Goal: Task Accomplishment & Management: Complete application form

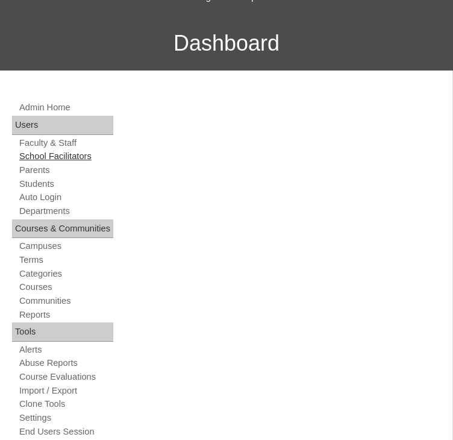
scroll to position [181, 0]
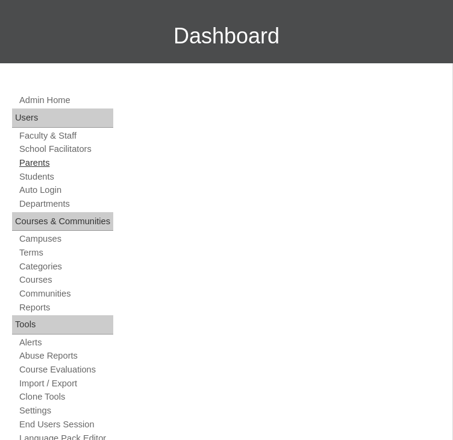
click at [47, 169] on link "Parents" at bounding box center [65, 162] width 95 height 11
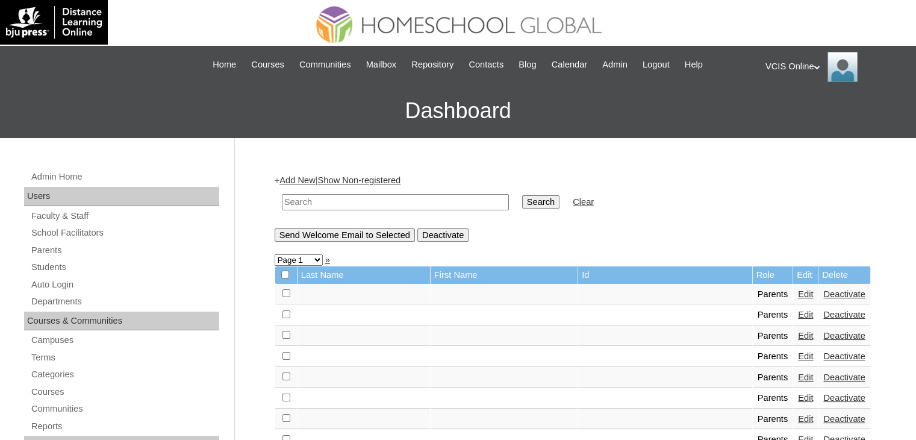
click at [301, 181] on link "Add New" at bounding box center [297, 180] width 36 height 10
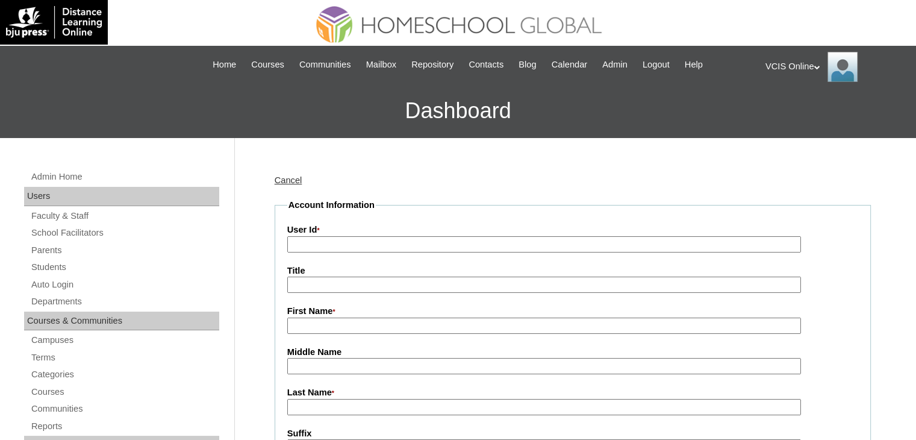
click at [323, 242] on input "User Id *" at bounding box center [544, 244] width 514 height 16
paste input "VCIS014-7A-PA2025"
type input "VCIS014-7A-PA2025"
click at [317, 325] on input "First Name *" at bounding box center [544, 325] width 514 height 16
click at [341, 319] on input "First Name *" at bounding box center [544, 325] width 514 height 16
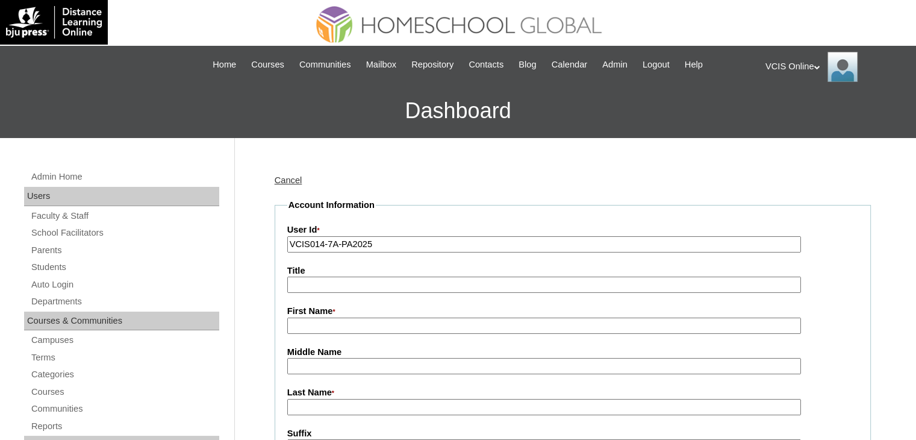
paste input "Louanna Marie Fumar"
drag, startPoint x: 400, startPoint y: 320, endPoint x: 356, endPoint y: 322, distance: 43.4
click at [356, 322] on input "Louanna Marie Fumar" at bounding box center [544, 325] width 514 height 16
type input "[PERSON_NAME]"
click at [320, 406] on input "Last Name *" at bounding box center [544, 407] width 514 height 16
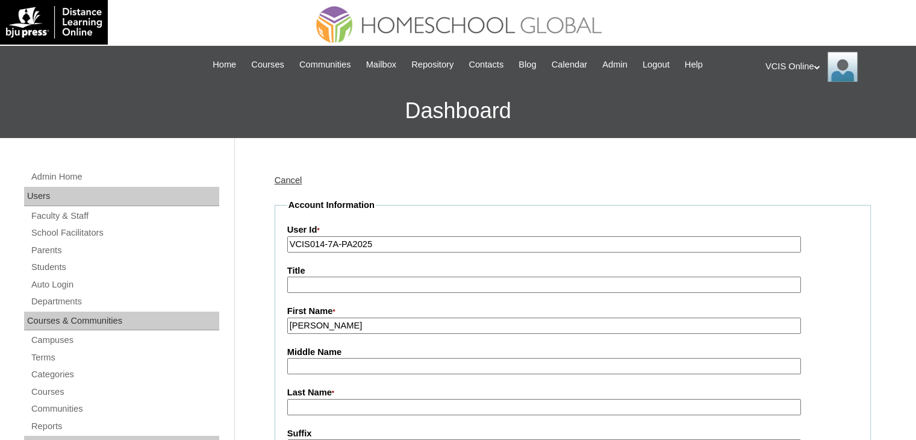
paste input "Fumar"
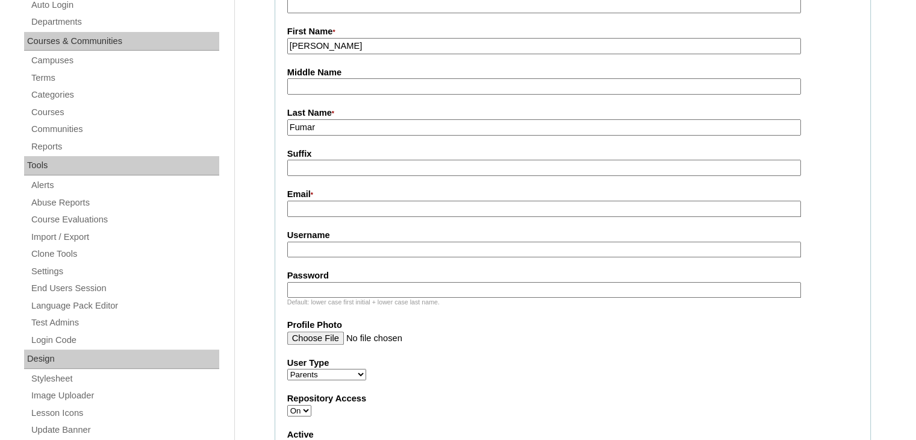
scroll to position [301, 0]
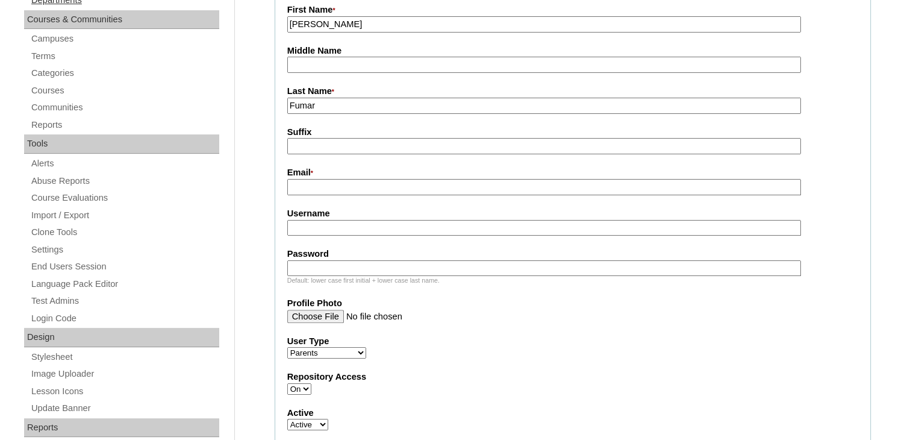
type input "Fumar"
click at [322, 181] on input "Email *" at bounding box center [544, 187] width 514 height 16
paste input "louannemariefumar@gmail.com"
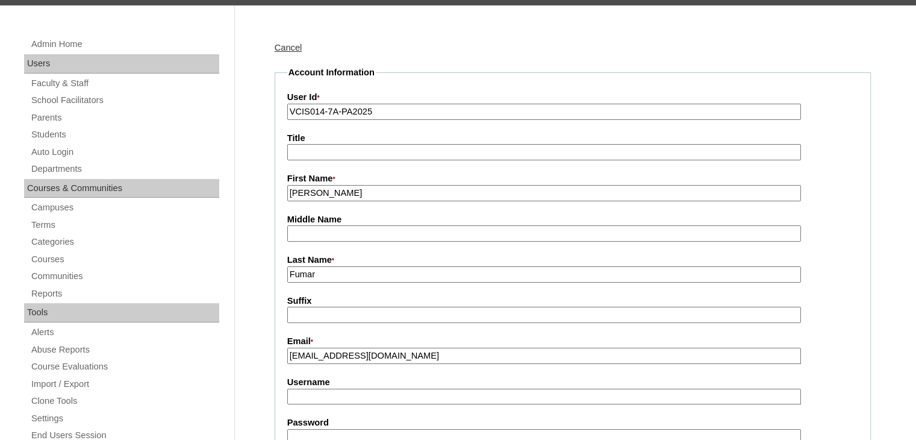
scroll to position [120, 0]
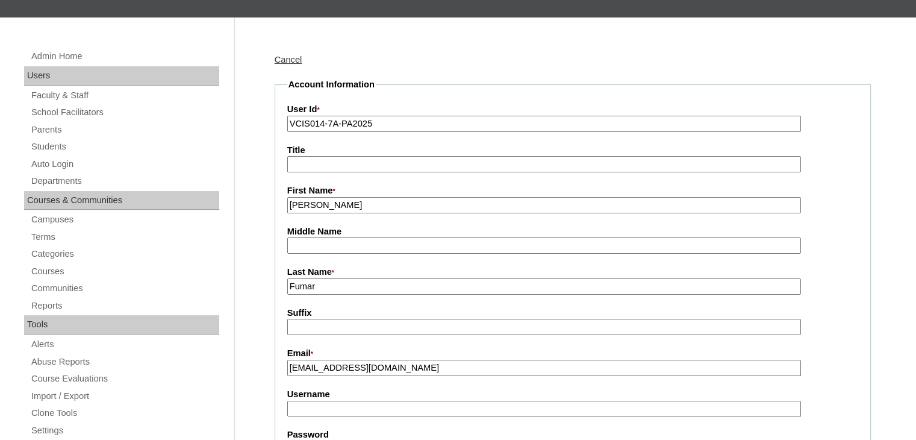
type input "louannemariefumar@gmail.com"
click at [348, 287] on input "Fumar" at bounding box center [544, 286] width 514 height 16
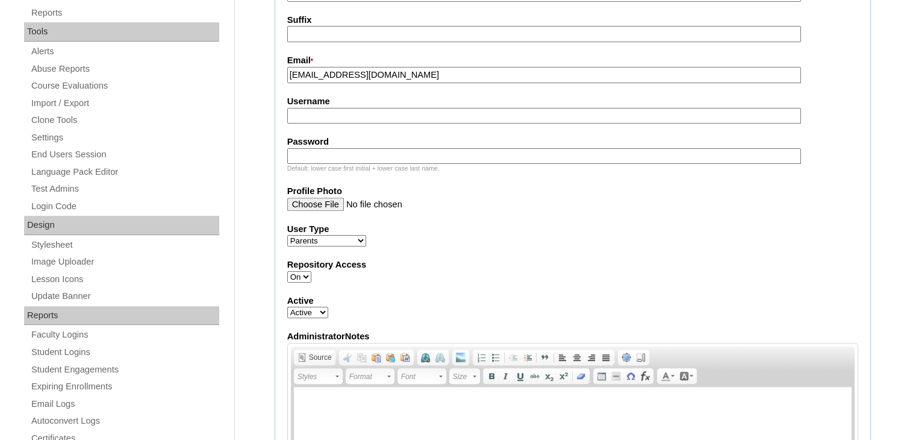
scroll to position [361, 0]
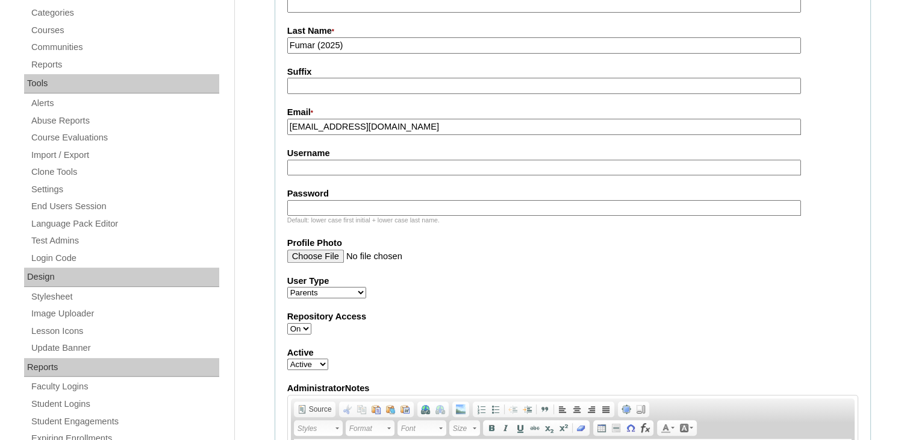
type input "Fumar (2025)"
click at [330, 160] on input "Username" at bounding box center [544, 168] width 514 height 16
paste input "lfumar2025"
type input "lfumar2025"
click at [383, 203] on input "Password" at bounding box center [544, 208] width 514 height 16
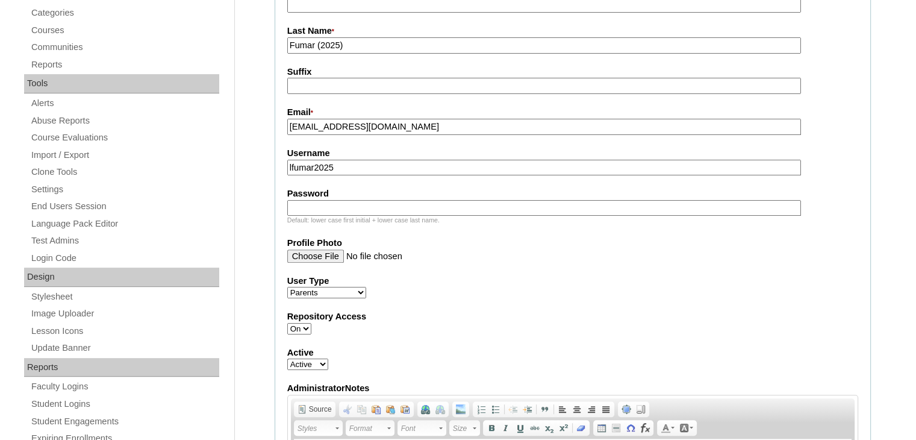
paste input "Jdb5S6L"
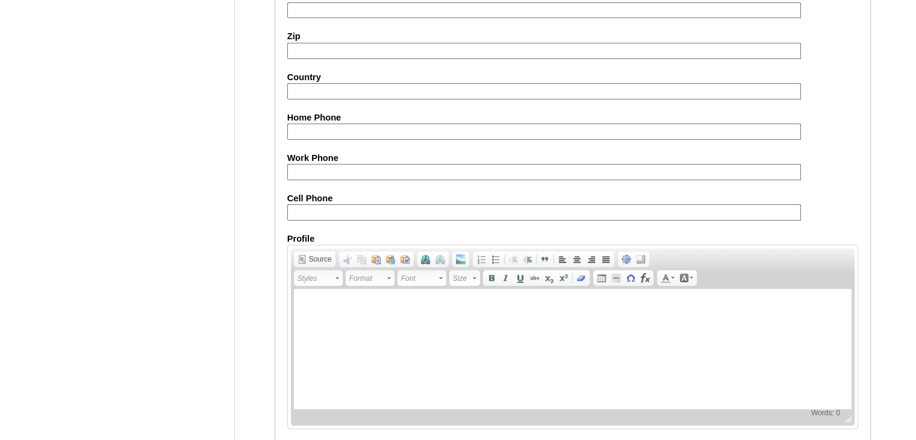
scroll to position [1175, 0]
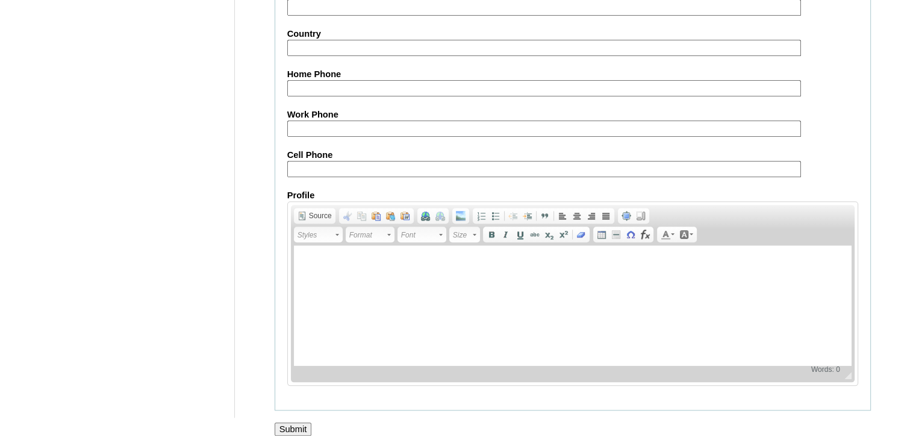
type input "Jdb5S6L"
click at [308, 422] on input "Submit" at bounding box center [293, 428] width 37 height 13
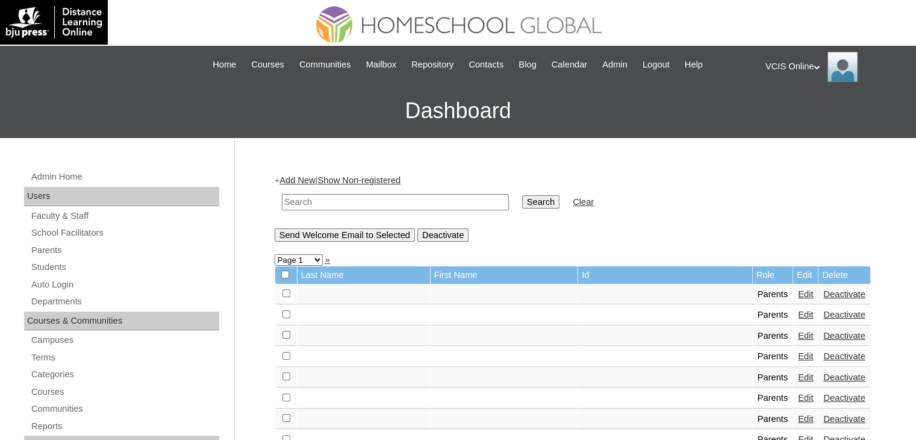
click at [314, 196] on input "text" at bounding box center [395, 202] width 227 height 16
paste input "VCIS014-7A-PA2025"
type input "VCIS014-7A-PA2025"
click at [522, 195] on input "Search" at bounding box center [540, 201] width 37 height 13
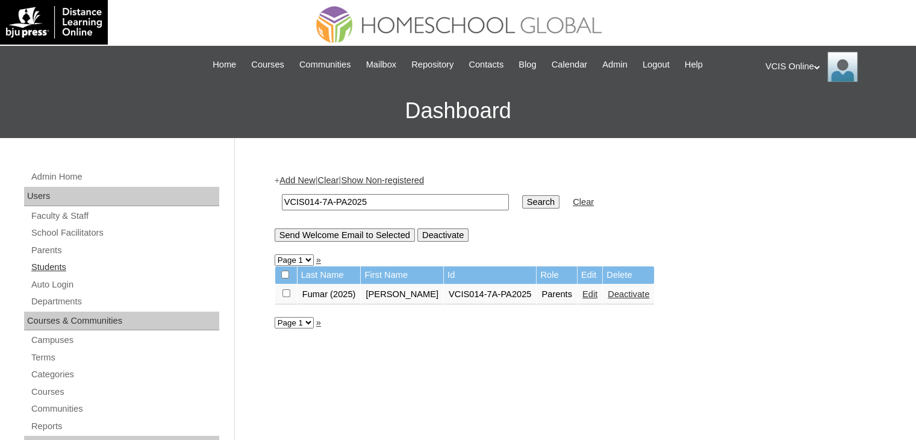
click at [53, 264] on link "Students" at bounding box center [124, 267] width 189 height 15
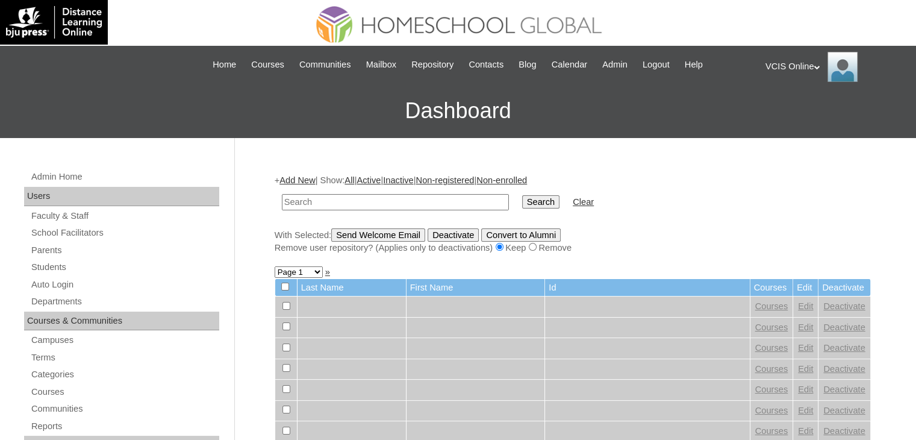
click at [303, 184] on link "Add New" at bounding box center [297, 180] width 36 height 10
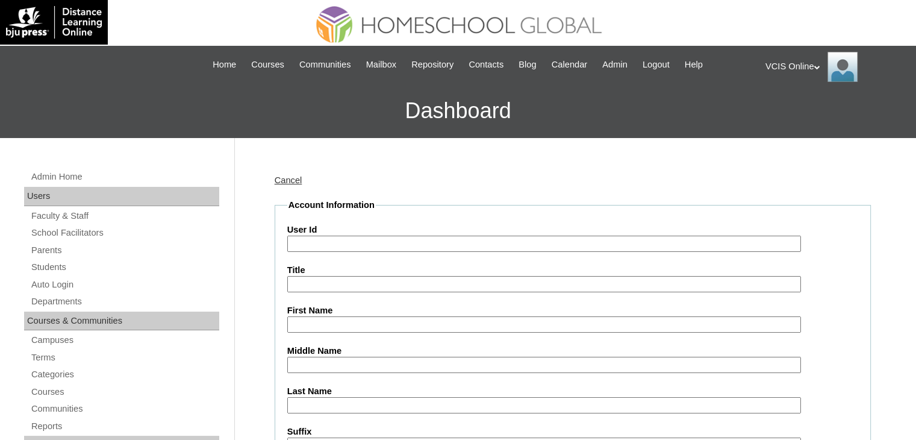
click at [310, 241] on input "User Id" at bounding box center [544, 243] width 514 height 16
paste input "VCIS014-7A-SA2025"
type input "VCIS014-7A-SA2025"
click at [337, 316] on input "First Name" at bounding box center [544, 324] width 514 height 16
paste input "[PERSON_NAME]"
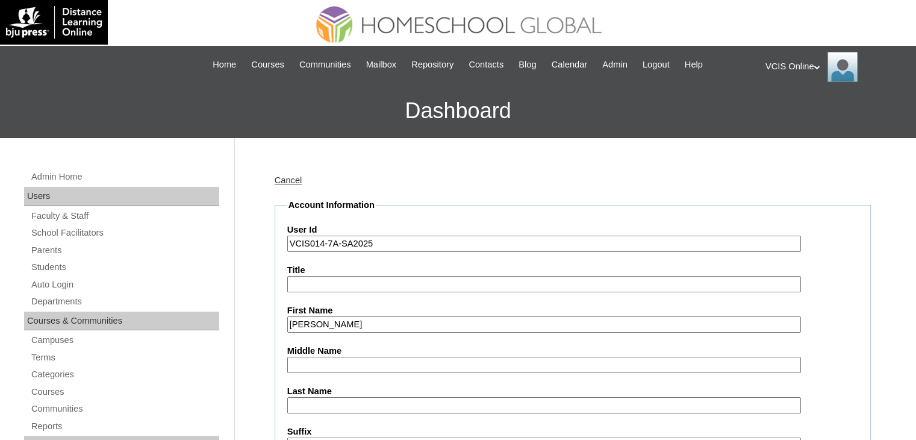
drag, startPoint x: 384, startPoint y: 322, endPoint x: 340, endPoint y: 322, distance: 44.6
click at [340, 322] on input "[PERSON_NAME]" at bounding box center [544, 324] width 514 height 16
type input "[PERSON_NAME]"
click at [302, 405] on input "Last Name" at bounding box center [544, 405] width 514 height 16
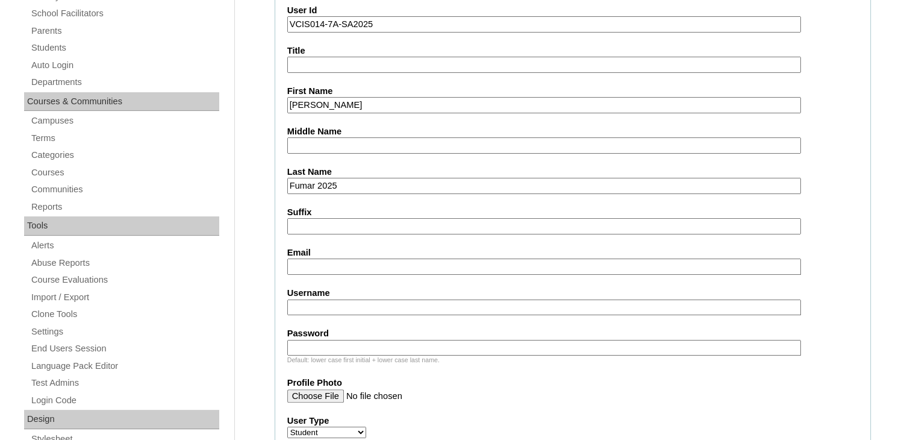
scroll to position [241, 0]
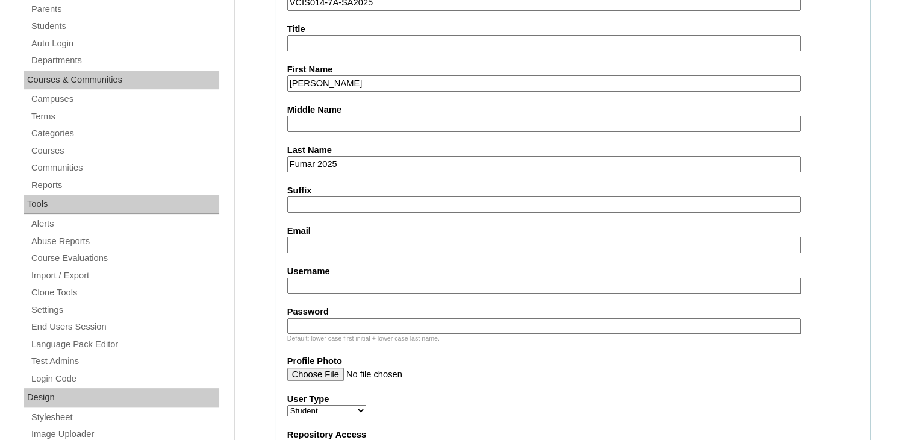
type input "Fumar 2025"
click at [340, 239] on input "Email" at bounding box center [544, 245] width 514 height 16
click at [325, 241] on input "Email" at bounding box center [544, 245] width 514 height 16
paste input "[EMAIL_ADDRESS][DOMAIN_NAME]"
type input "[EMAIL_ADDRESS][DOMAIN_NAME]"
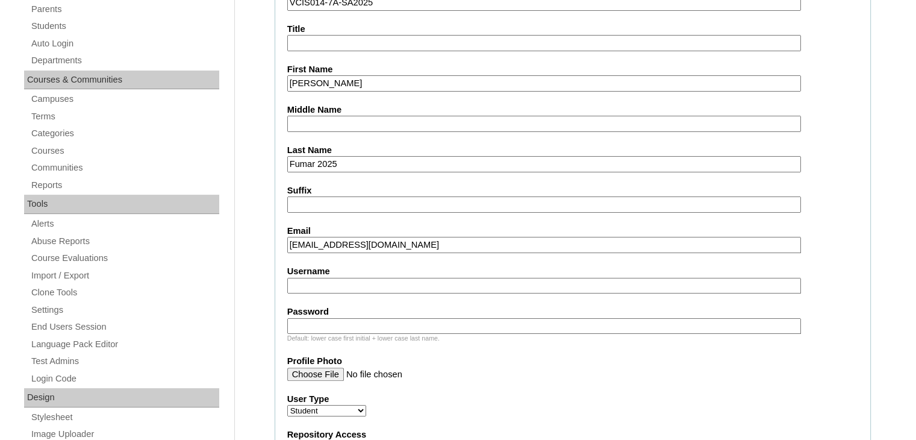
click at [334, 280] on input "Username" at bounding box center [544, 286] width 514 height 16
paste input "tlfumar2025"
type input "tlfumar2025"
click at [335, 319] on input "Password" at bounding box center [544, 326] width 514 height 16
paste input "Ksj3S6"
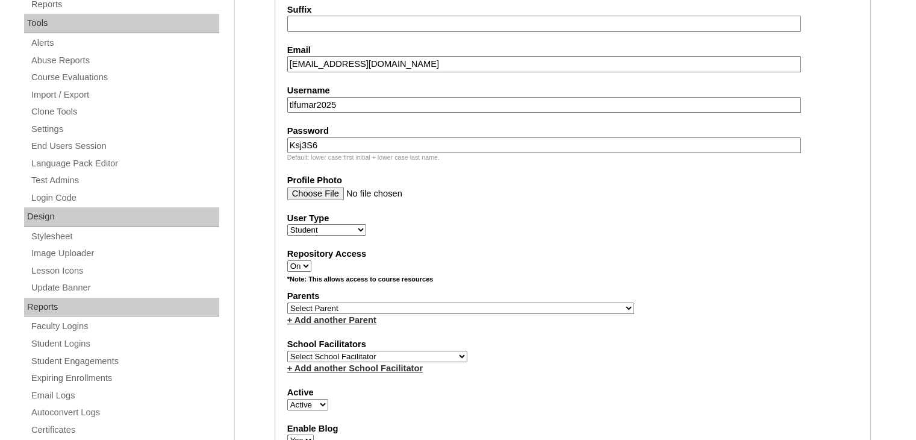
scroll to position [542, 0]
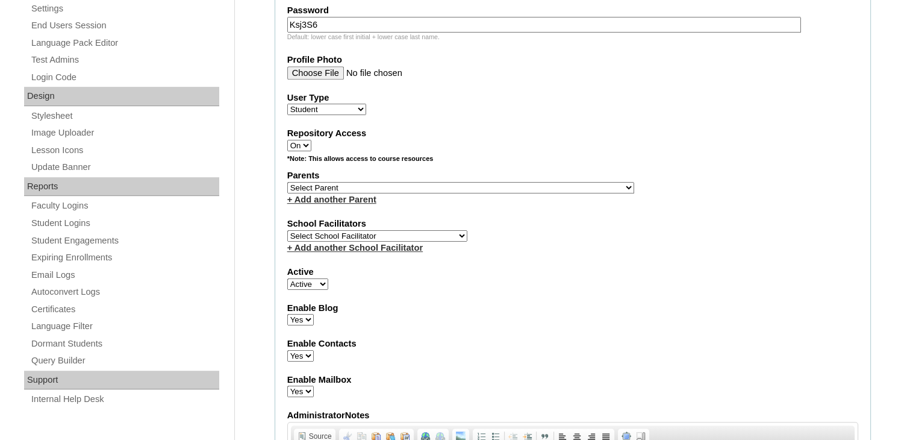
type input "Ksj3S6"
click at [324, 182] on select "Select Parent , , , , , , , , , , , , , , , , , , , , , , , , , , , , , , , , ,…" at bounding box center [460, 187] width 347 height 11
select select "43209"
click at [287, 182] on select "Select Parent , , , , , , , , , , , , , , , , , , , , , , , , , , , , , , , , ,…" at bounding box center [460, 187] width 347 height 11
click at [343, 230] on select "Select School Facilitator [PERSON_NAME] [PERSON_NAME] Gloryfe [PERSON_NAME] [PE…" at bounding box center [377, 235] width 180 height 11
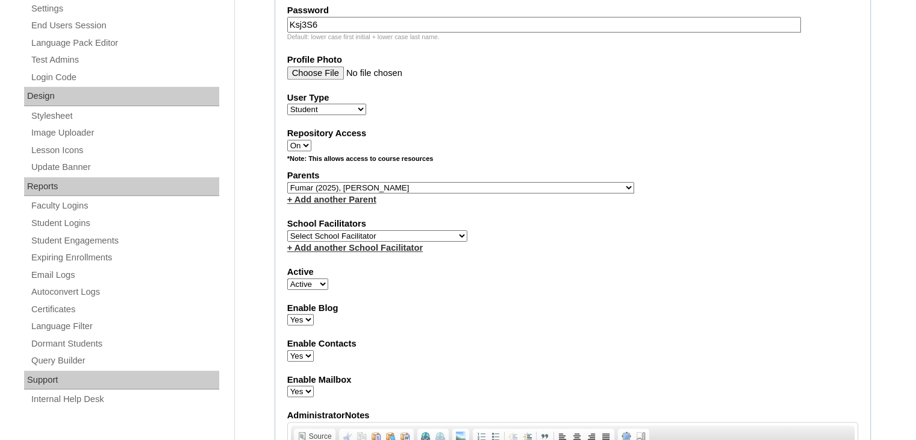
select select "39291"
click at [287, 230] on select "Select School Facilitator [PERSON_NAME] [PERSON_NAME] Gloryfe [PERSON_NAME] [PE…" at bounding box center [377, 235] width 180 height 11
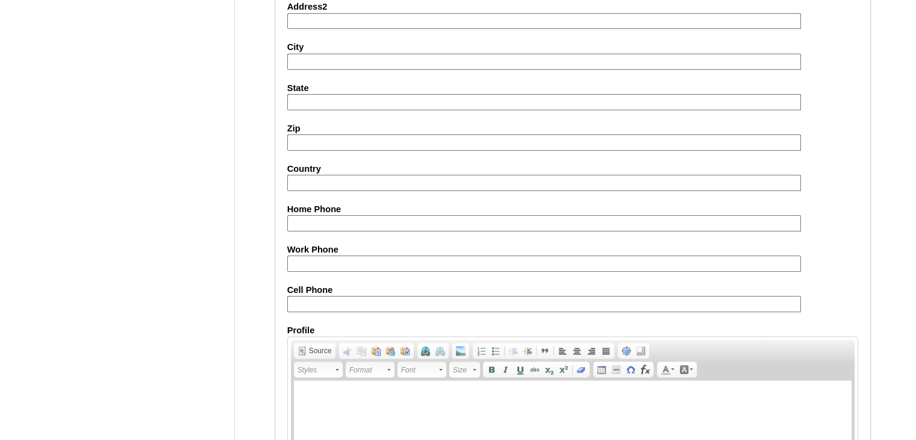
scroll to position [1380, 0]
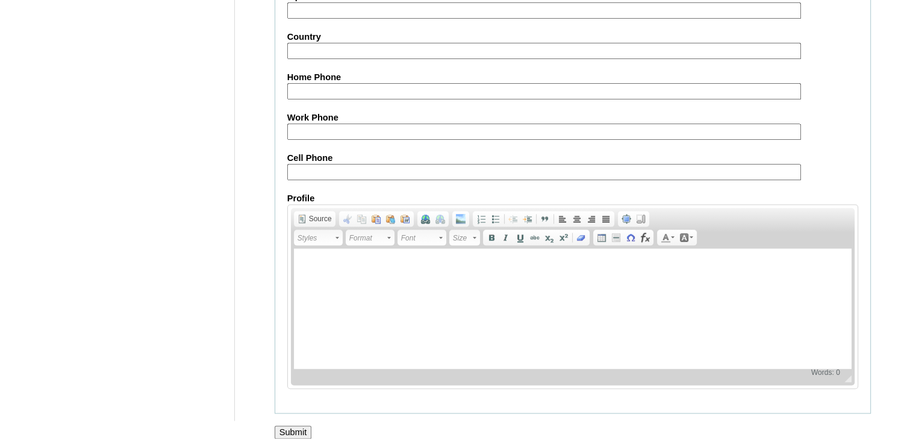
click at [291, 425] on input "Submit" at bounding box center [293, 431] width 37 height 13
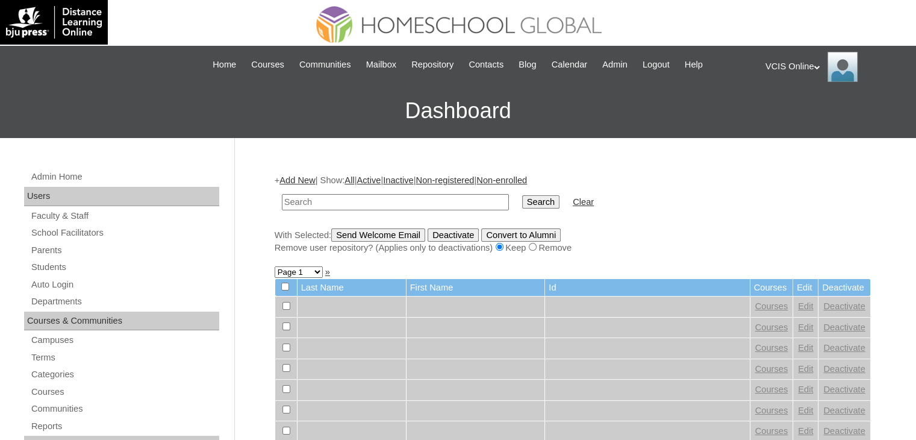
click at [317, 198] on input "text" at bounding box center [395, 202] width 227 height 16
paste input "VCIS014-7A-SA2025"
type input "VCIS014-7A-SA2025"
click at [522, 195] on input "Search" at bounding box center [540, 201] width 37 height 13
